Goal: Task Accomplishment & Management: Manage account settings

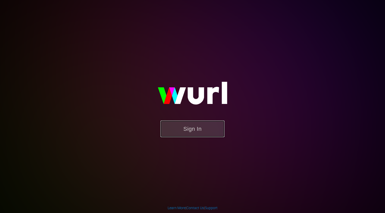
click at [190, 127] on button "Sign In" at bounding box center [192, 129] width 64 height 17
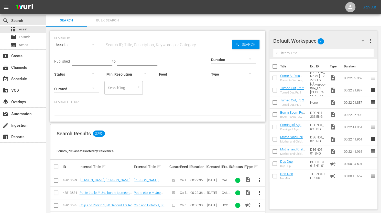
click at [118, 45] on input "text" at bounding box center [168, 45] width 128 height 12
paste input "Caillou's Cricket // Dog Dilemma // The Spider Issue"
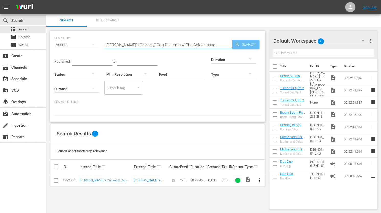
drag, startPoint x: 106, startPoint y: 44, endPoint x: 258, endPoint y: 43, distance: 151.8
click at [258, 43] on div "SEARCH BY Search By Assets Search ID, Title, Description, Keywords, or Category…" at bounding box center [157, 42] width 207 height 18
paste input "Degrassi Junior High"
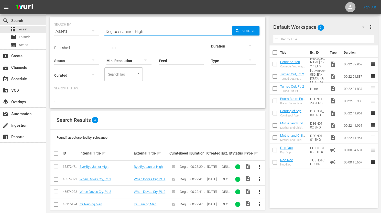
scroll to position [19, 0]
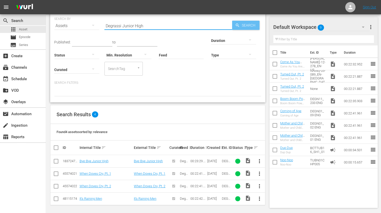
click at [244, 24] on span "Search" at bounding box center [250, 25] width 20 height 9
click at [187, 115] on div "Search Results 4" at bounding box center [157, 114] width 215 height 19
drag, startPoint x: 106, startPoint y: 26, endPoint x: 152, endPoint y: 25, distance: 45.3
click at [152, 25] on input "Degrassi Junior High" at bounding box center [168, 26] width 128 height 12
paste input "56750524"
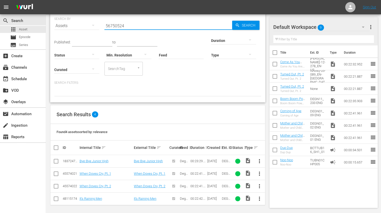
type input "56750524"
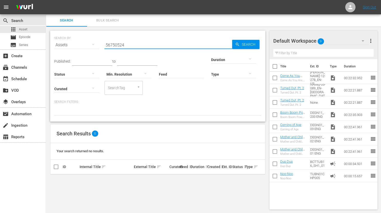
drag, startPoint x: 126, startPoint y: 44, endPoint x: 106, endPoint y: 42, distance: 19.9
click at [106, 42] on input "56750524" at bounding box center [168, 45] width 128 height 12
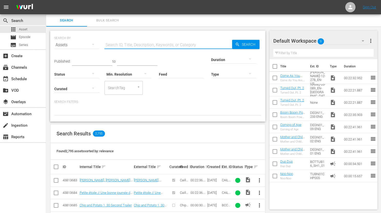
click at [107, 43] on input "text" at bounding box center [168, 45] width 128 height 12
click at [107, 43] on input "Dgra" at bounding box center [168, 45] width 128 height 12
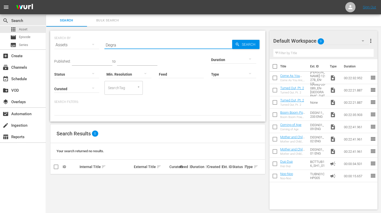
click at [119, 46] on input "Degra" at bounding box center [168, 45] width 128 height 12
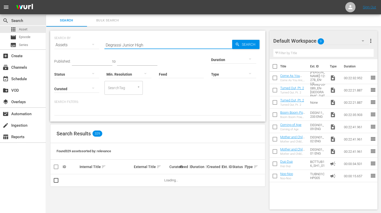
type input "Degrassi Junior High"
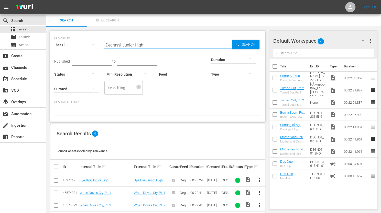
click at [137, 86] on icon "Open" at bounding box center [139, 87] width 4 height 4
click at [111, 87] on div "Published: to Duration Status Min. Resolution Feed Feed Title Type Curated Sear…" at bounding box center [157, 73] width 207 height 44
click at [137, 85] on icon "Open" at bounding box center [139, 87] width 4 height 4
click at [107, 89] on input "SearchTag" at bounding box center [116, 87] width 19 height 9
type input "ID"
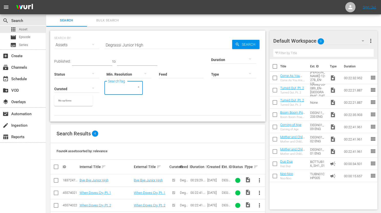
click at [159, 101] on p "Search Filters:" at bounding box center [157, 102] width 207 height 4
click at [104, 83] on div "SearchTag" at bounding box center [123, 88] width 38 height 14
click at [93, 42] on icon "button" at bounding box center [93, 44] width 6 height 6
click at [131, 108] on div "Channels Series Episodes Assets" at bounding box center [190, 106] width 381 height 213
click at [247, 72] on icon "button" at bounding box center [250, 74] width 6 height 6
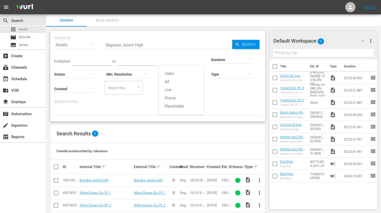
click at [128, 91] on div "Video Ad Live Promo Placeholder" at bounding box center [190, 106] width 381 height 213
click at [142, 72] on icon "button" at bounding box center [145, 74] width 6 height 6
click at [123, 93] on div "4k (3840 x 2160) FHD (1920 x 1080) HD (1280 x 720) SD (640 × 480)" at bounding box center [190, 106] width 381 height 213
click at [124, 96] on div "Published: to Duration Status Min. Resolution Feed Feed Title Type Curated Sear…" at bounding box center [157, 83] width 207 height 64
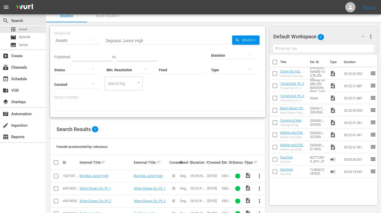
scroll to position [19, 0]
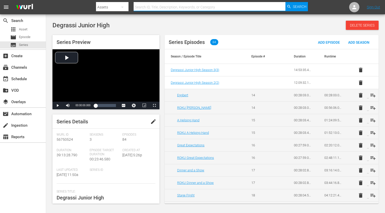
click at [154, 7] on input "text" at bounding box center [210, 7] width 152 height 12
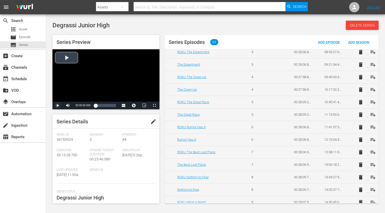
click at [58, 106] on span "Video Player" at bounding box center [58, 106] width 0 height 0
click at [145, 8] on input "text" at bounding box center [210, 7] width 152 height 12
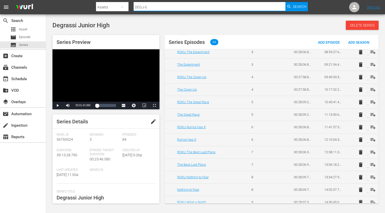
type input "DEGJ-03"
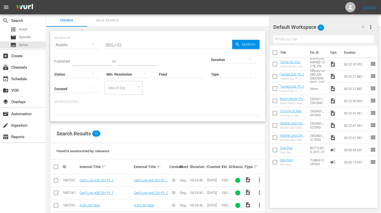
scroll to position [102, 0]
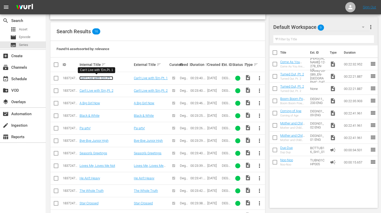
click at [94, 78] on link "Can't Live with 'Em,Pt. 1" at bounding box center [96, 78] width 34 height 4
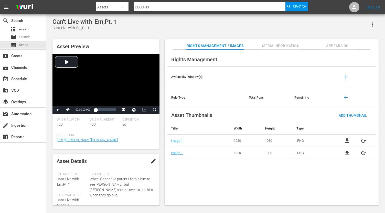
click at [197, 182] on div "Rights Management Availability Window(s) add Rule Type Total Runs Remaining add…" at bounding box center [272, 128] width 214 height 156
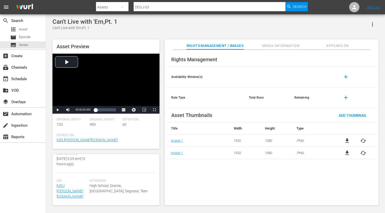
scroll to position [158, 0]
click at [24, 29] on span "Asset" at bounding box center [23, 29] width 8 height 5
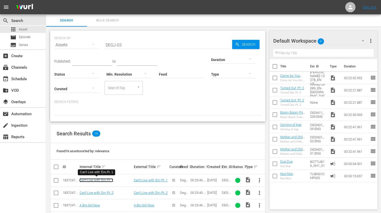
click at [97, 179] on link "Can't Live with 'Em,Pt. 1" at bounding box center [96, 181] width 34 height 4
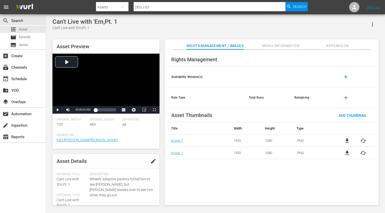
click at [151, 165] on span "edit" at bounding box center [153, 161] width 6 height 6
click at [118, 164] on span "Discard" at bounding box center [121, 162] width 23 height 4
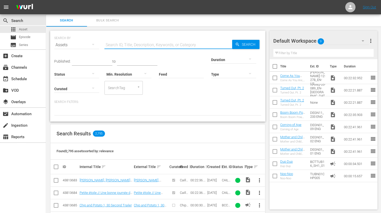
click at [113, 43] on input "text" at bounding box center [168, 45] width 128 height 12
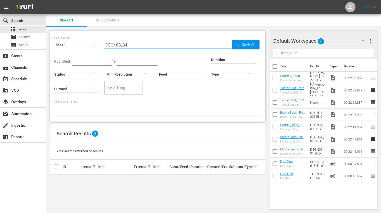
click at [123, 47] on input "DEGN03_84" at bounding box center [168, 45] width 128 height 12
click at [131, 44] on input "DEGN03_084" at bounding box center [168, 45] width 128 height 12
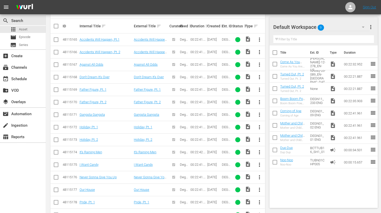
scroll to position [115, 0]
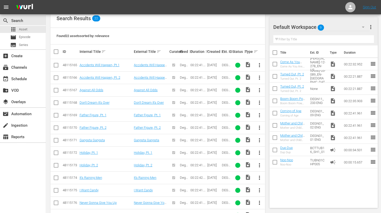
type input "DEGN03_"
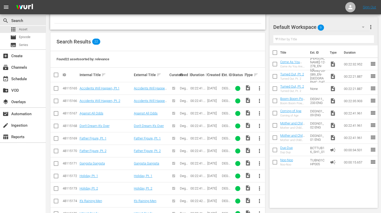
scroll to position [90, 0]
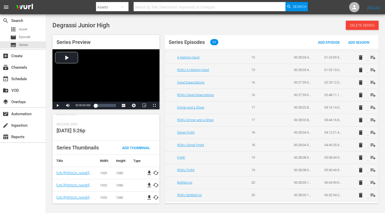
scroll to position [128, 0]
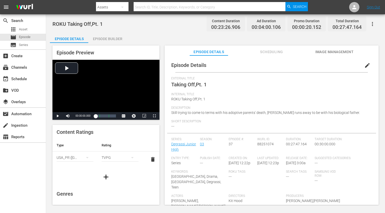
click at [341, 111] on span "Still trying to come to terms with his adoptive parents' death, [PERSON_NAME] r…" at bounding box center [265, 113] width 189 height 4
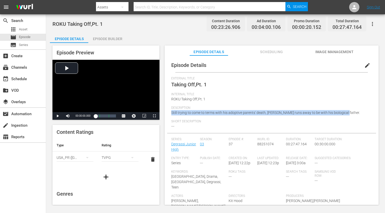
drag, startPoint x: 345, startPoint y: 114, endPoint x: 169, endPoint y: 114, distance: 176.3
click at [169, 114] on div "Episode Details edit External Title Taking Off,Pt. 1 Internal Title ROKU Taking…" at bounding box center [271, 148] width 209 height 181
copy span "Still trying to come to terms with his adoptive parents' death, [PERSON_NAME] r…"
click at [364, 65] on span "edit" at bounding box center [367, 65] width 6 height 6
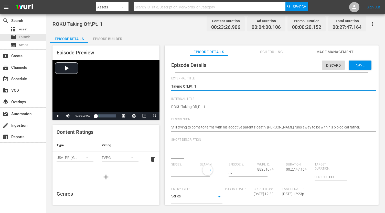
type input "Degrassi Junior High"
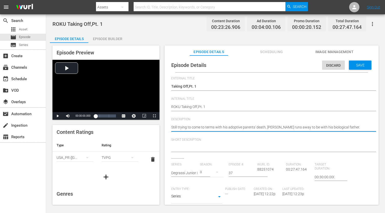
drag, startPoint x: 279, startPoint y: 127, endPoint x: 295, endPoint y: 128, distance: 15.9
type textarea "Still trying to come to terms with his adoptive parents' death, Wheels g to be …"
type textarea "Still trying to come to terms with his adoptive parents' death, Wheels go to be…"
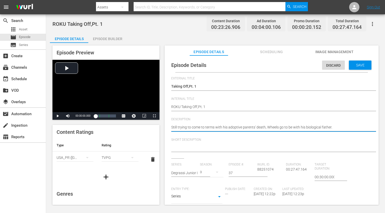
type textarea "Still trying to come to terms with his adoptive parents' death, Wheels goe to b…"
type textarea "Still trying to come to terms with his adoptive parents' death, [PERSON_NAME] g…"
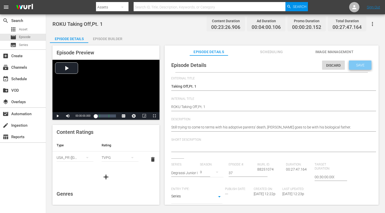
click at [357, 64] on span "Save" at bounding box center [360, 65] width 17 height 4
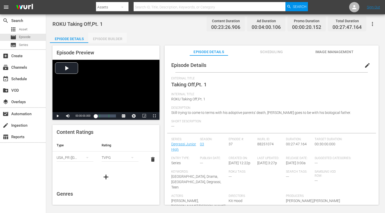
click at [107, 37] on div "Episode Builder" at bounding box center [107, 39] width 38 height 12
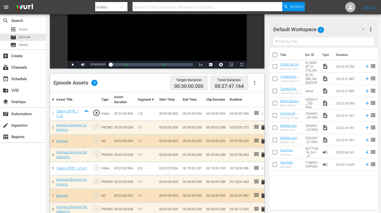
scroll to position [77, 0]
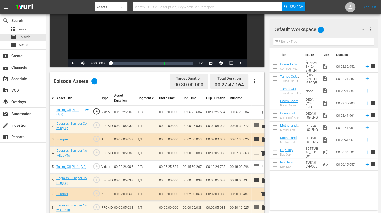
click at [255, 82] on icon "button" at bounding box center [254, 81] width 1 height 4
click at [255, 82] on div "Fill with Ads" at bounding box center [269, 83] width 35 height 12
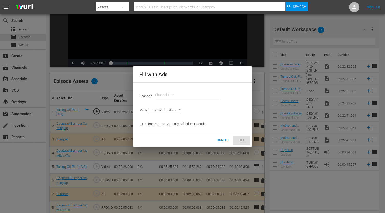
click at [225, 140] on span "Cancel" at bounding box center [223, 141] width 13 height 6
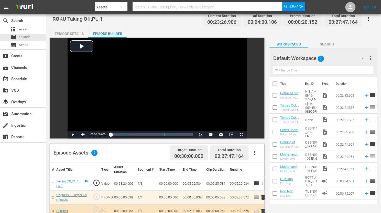
scroll to position [0, 0]
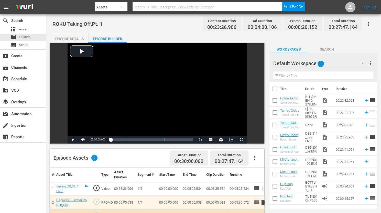
click at [72, 38] on div "Episode Details" at bounding box center [69, 39] width 38 height 12
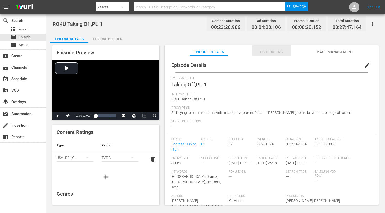
click at [275, 53] on span "Scheduling" at bounding box center [271, 52] width 38 height 6
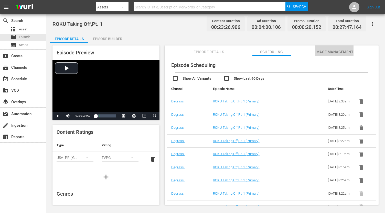
click at [333, 51] on span "Image Management" at bounding box center [334, 52] width 38 height 6
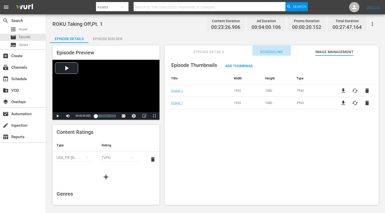
click at [274, 51] on span "Scheduling" at bounding box center [271, 52] width 38 height 6
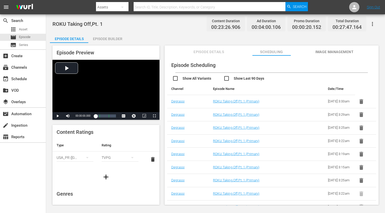
click at [111, 38] on div "Episode Builder" at bounding box center [107, 39] width 38 height 12
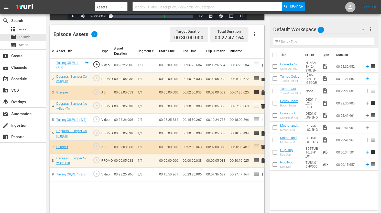
scroll to position [128, 0]
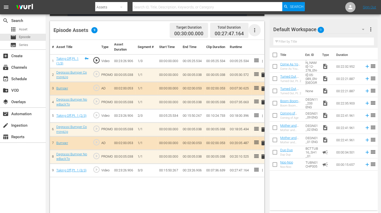
click at [255, 29] on icon "button" at bounding box center [255, 30] width 6 height 6
click at [262, 60] on icon "button" at bounding box center [263, 61] width 4 height 4
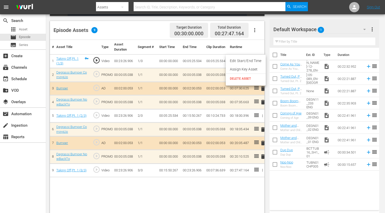
click at [96, 29] on div at bounding box center [192, 106] width 385 height 213
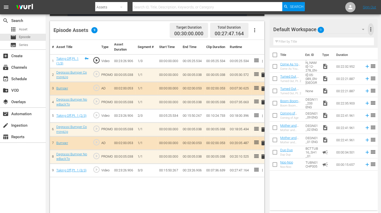
click at [371, 28] on span "more_vert" at bounding box center [371, 29] width 6 height 6
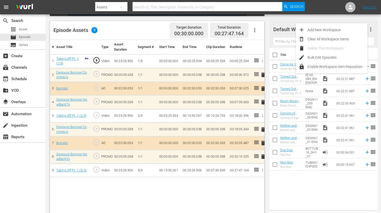
click at [148, 32] on div "Episode Assets 9 Target Duration 00:30:00.000 Total Duration 00:27:47.164" at bounding box center [157, 30] width 214 height 19
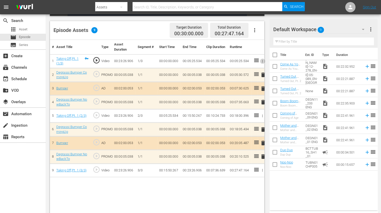
click at [262, 61] on icon "button" at bounding box center [263, 61] width 4 height 4
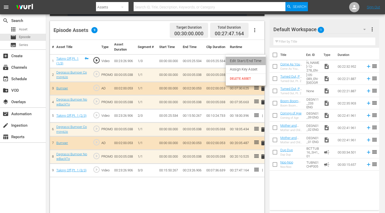
click at [262, 61] on li "Edit Start/End Time" at bounding box center [246, 61] width 40 height 8
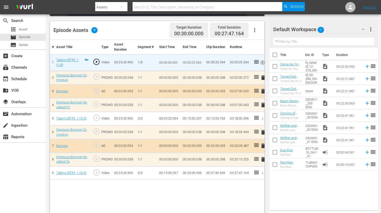
click at [262, 61] on icon "button" at bounding box center [263, 63] width 4 height 4
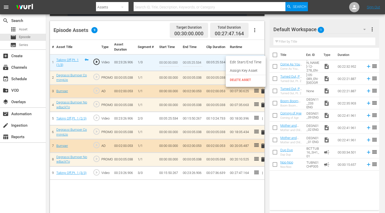
click at [257, 44] on div at bounding box center [192, 106] width 385 height 213
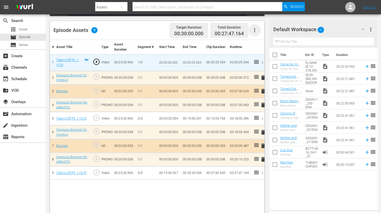
click at [253, 29] on icon "button" at bounding box center [255, 30] width 6 height 6
click at [148, 31] on div "Episode Assets 9 Target Duration 00:30:00.000 Total Duration 00:27:47.164" at bounding box center [157, 30] width 214 height 19
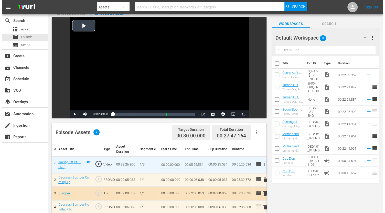
scroll to position [0, 0]
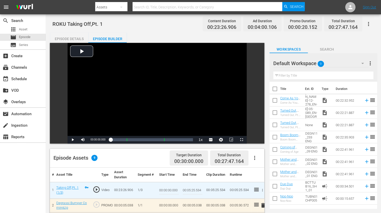
click at [69, 37] on div "Episode Details" at bounding box center [69, 39] width 38 height 12
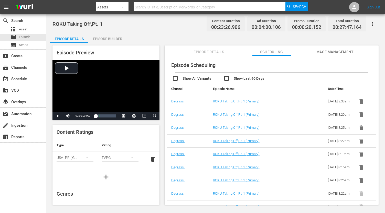
click at [103, 37] on div "Episode Builder" at bounding box center [107, 39] width 38 height 12
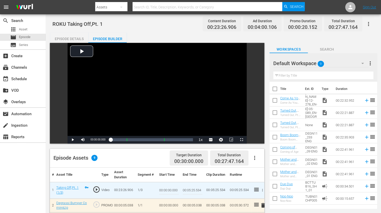
click at [370, 63] on span "more_vert" at bounding box center [370, 63] width 6 height 6
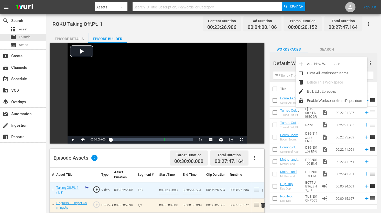
click at [372, 41] on div "Episode Details Episode Builder Episode Preview Video Player is loading. Play V…" at bounding box center [213, 188] width 327 height 310
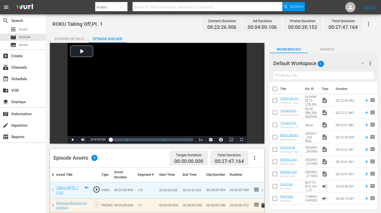
click at [370, 62] on span "more_vert" at bounding box center [370, 63] width 6 height 6
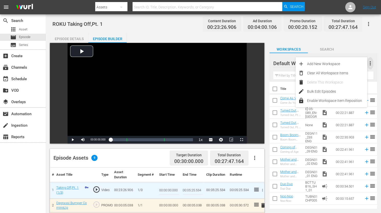
click at [370, 62] on span "more_vert" at bounding box center [370, 63] width 6 height 6
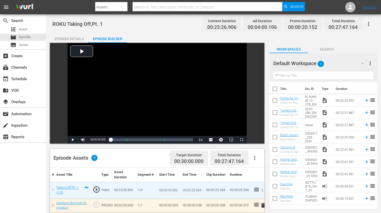
click at [371, 62] on span "more_vert" at bounding box center [370, 63] width 6 height 6
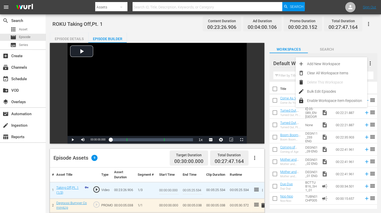
click at [312, 36] on div "Episode Details Episode Builder Episode Preview Video Player is loading. Play V…" at bounding box center [213, 188] width 327 height 310
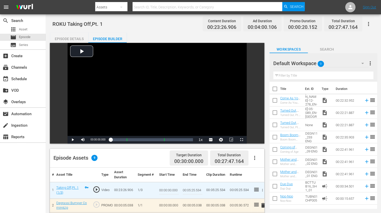
click at [73, 39] on div "Episode Details" at bounding box center [69, 39] width 38 height 12
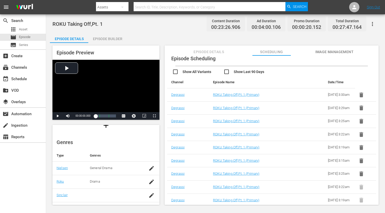
scroll to position [51, 0]
click at [149, 182] on icon "button" at bounding box center [151, 182] width 5 height 5
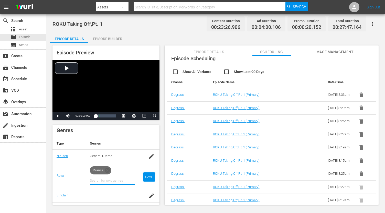
scroll to position [63, 0]
click at [152, 27] on div "ROKU Taking Off,Pt. 1 Content Duration 00:23:26.906 Ad Duration 00:04:00.106 Pr…" at bounding box center [215, 24] width 326 height 12
click at [73, 194] on td "Sinclair" at bounding box center [68, 196] width 33 height 14
click at [140, 169] on td "SAVE" at bounding box center [149, 177] width 21 height 26
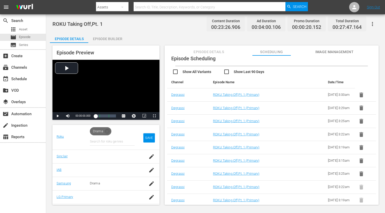
scroll to position [115, 0]
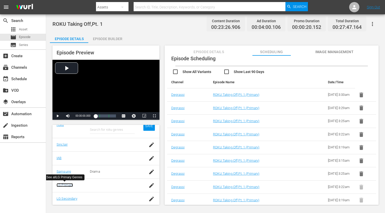
click at [67, 184] on link "LG Primary" at bounding box center [65, 186] width 16 height 4
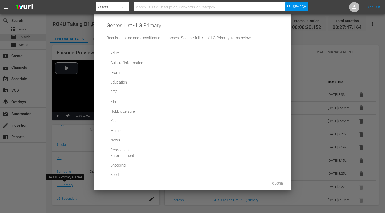
click at [297, 27] on div at bounding box center [192, 106] width 385 height 213
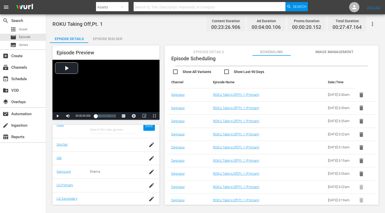
click at [314, 39] on div "Episode Details Episode Builder Episode Preview Video Player is loading. Play V…" at bounding box center [215, 121] width 331 height 177
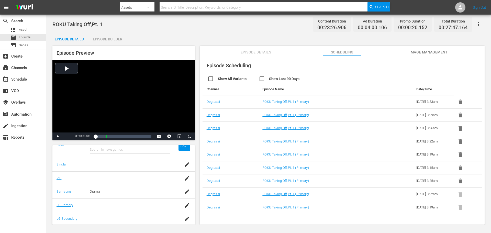
scroll to position [115, 0]
